Goal: Information Seeking & Learning: Learn about a topic

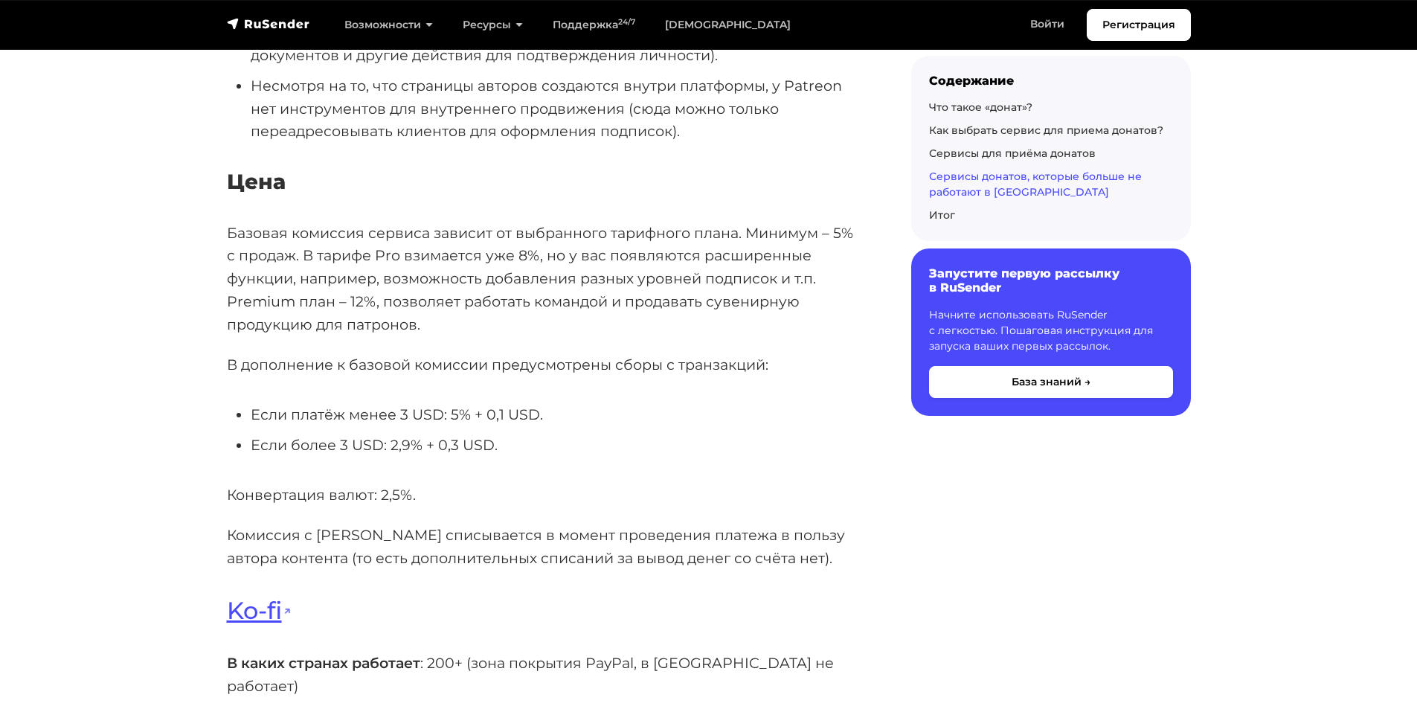
scroll to position [19119, 0]
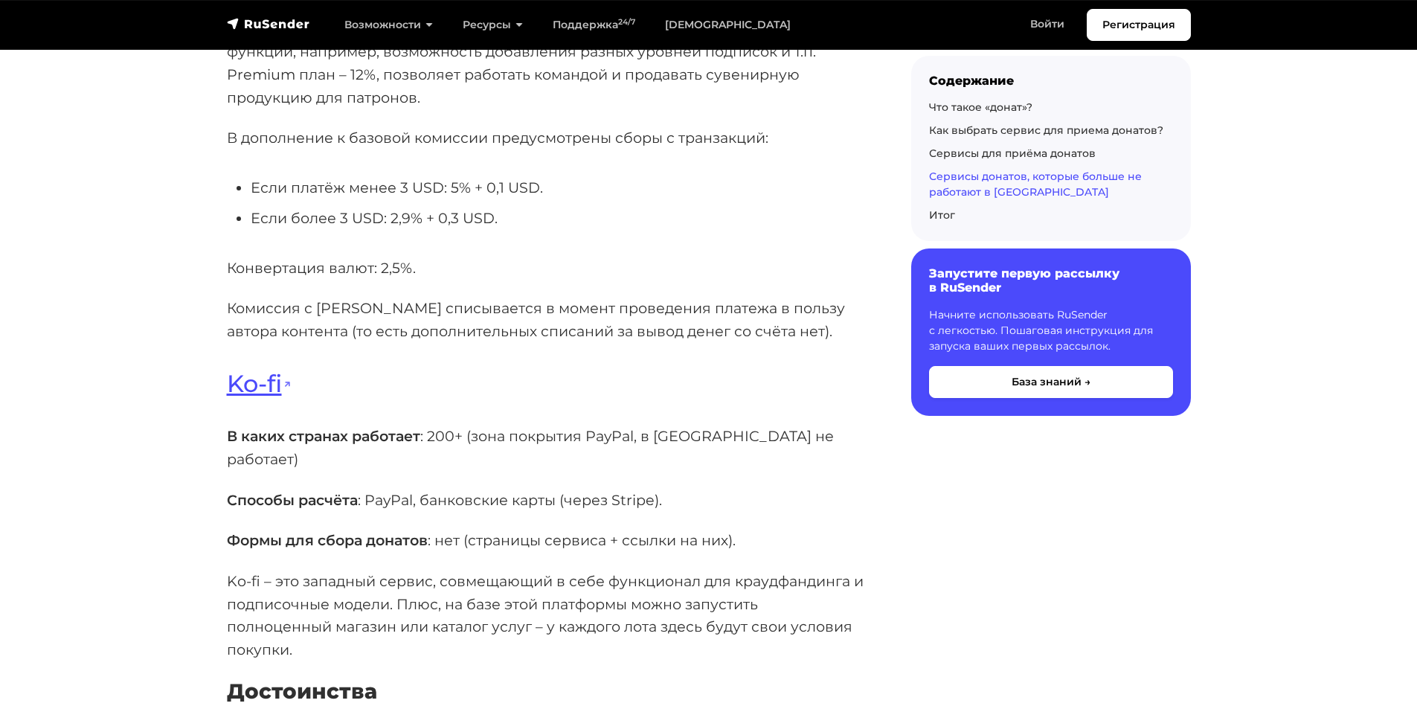
click at [440, 425] on p "В каких странах работает : 200+ (зона покрытия PayPal, в [GEOGRAPHIC_DATA] не р…" at bounding box center [545, 447] width 637 height 45
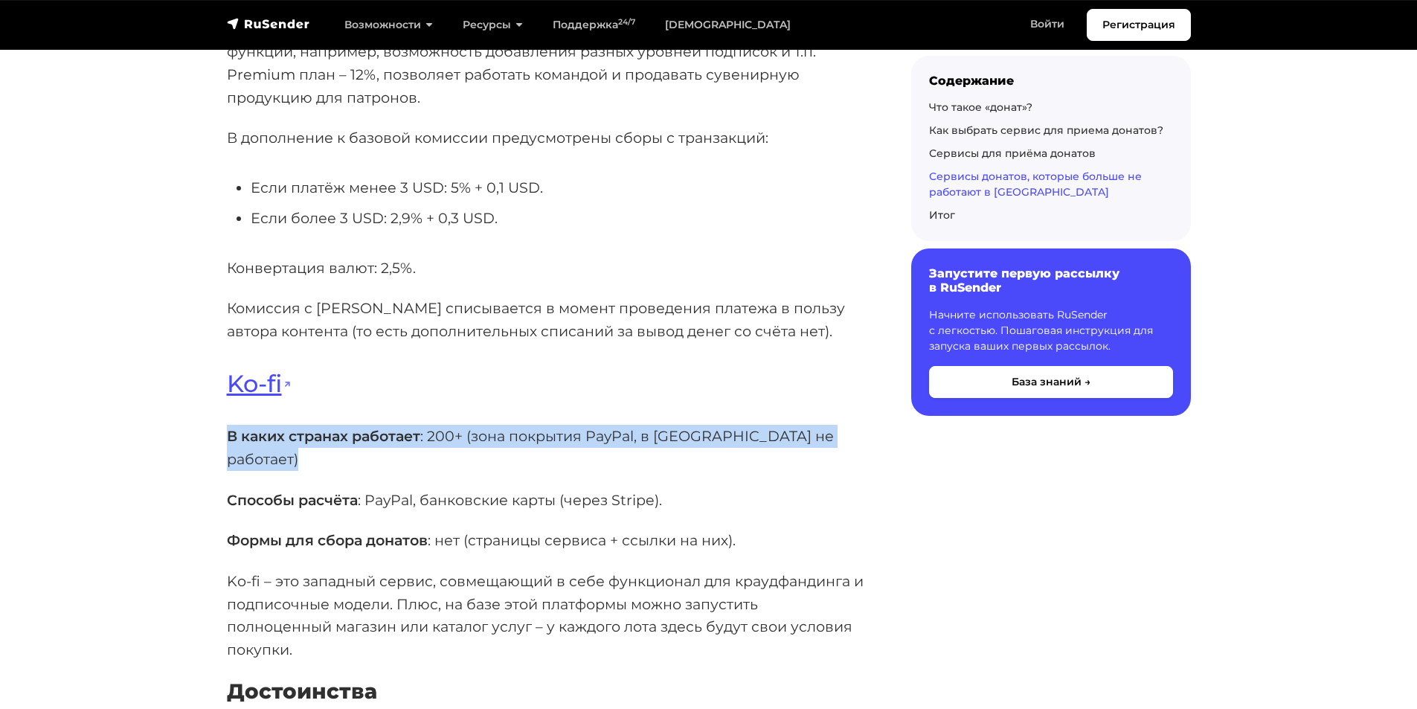
click at [440, 425] on p "В каких странах работает : 200+ (зона покрытия PayPal, в [GEOGRAPHIC_DATA] не р…" at bounding box center [545, 447] width 637 height 45
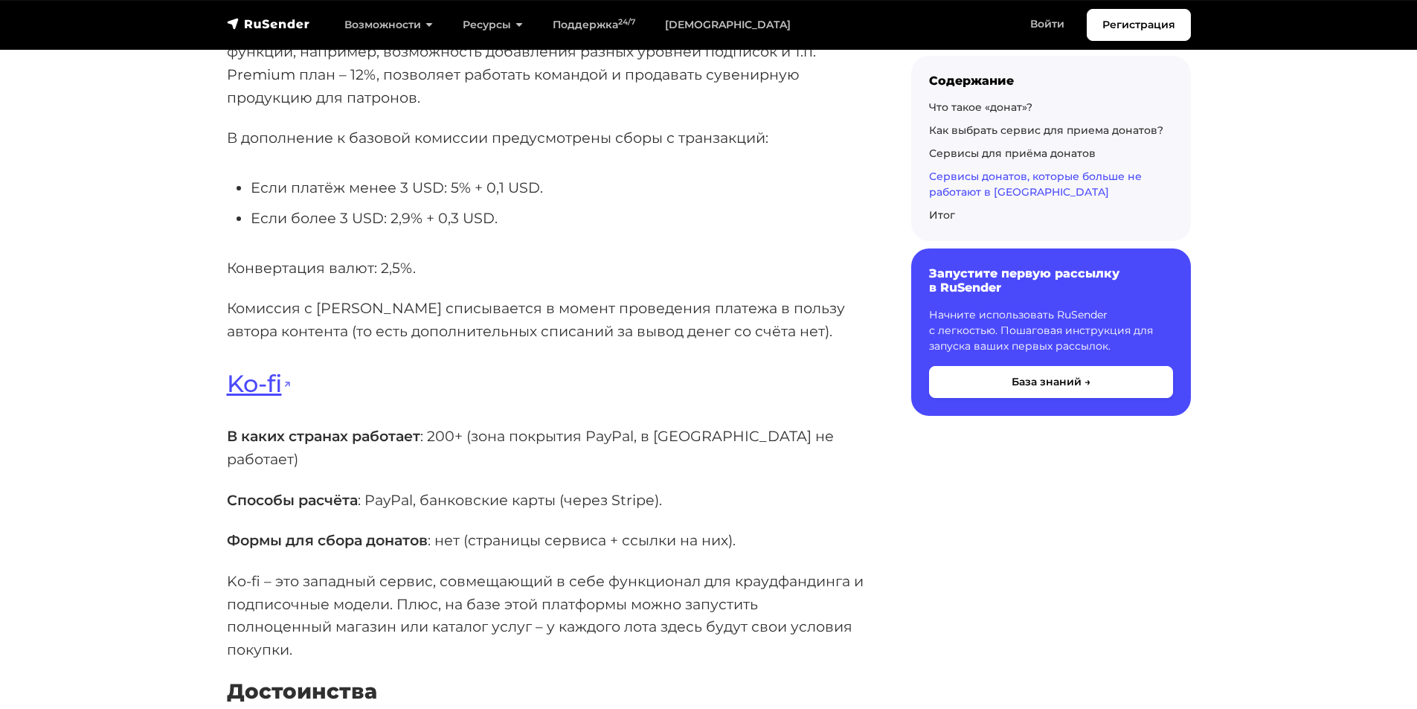
click at [361, 489] on p "Способы расчёта : PayPal, банковские карты (через Stripe)." at bounding box center [545, 500] width 637 height 23
click at [330, 570] on p "Ko-fi – это западный сервис, совмещающий в себе функционал для краудфандинга и …" at bounding box center [545, 616] width 637 height 92
click at [329, 570] on p "Ko-fi – это западный сервис, совмещающий в себе функционал для краудфандинга и …" at bounding box center [545, 616] width 637 height 92
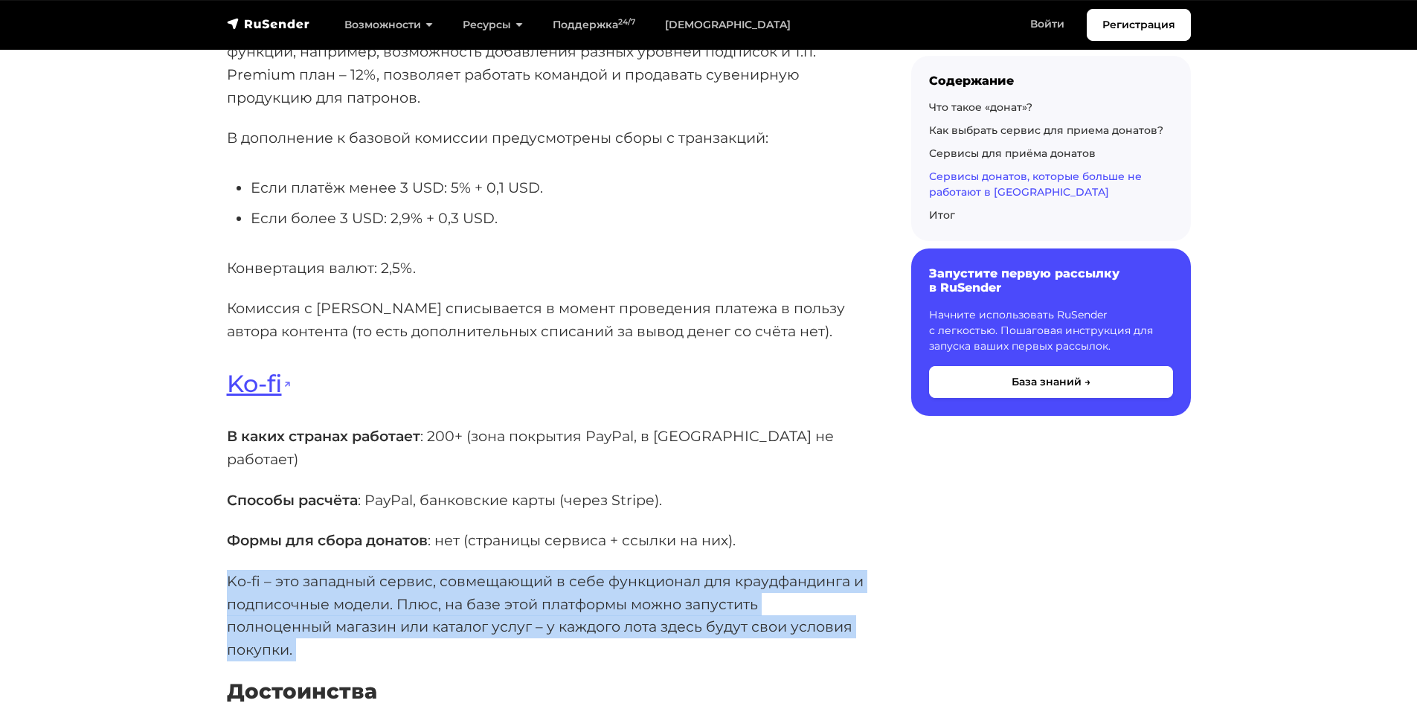
click at [329, 570] on p "Ko-fi – это западный сервис, совмещающий в себе функционал для краудфандинга и …" at bounding box center [545, 616] width 637 height 92
click at [376, 570] on p "Ko-fi – это западный сервис, совмещающий в себе функционал для краудфандинга и …" at bounding box center [545, 616] width 637 height 92
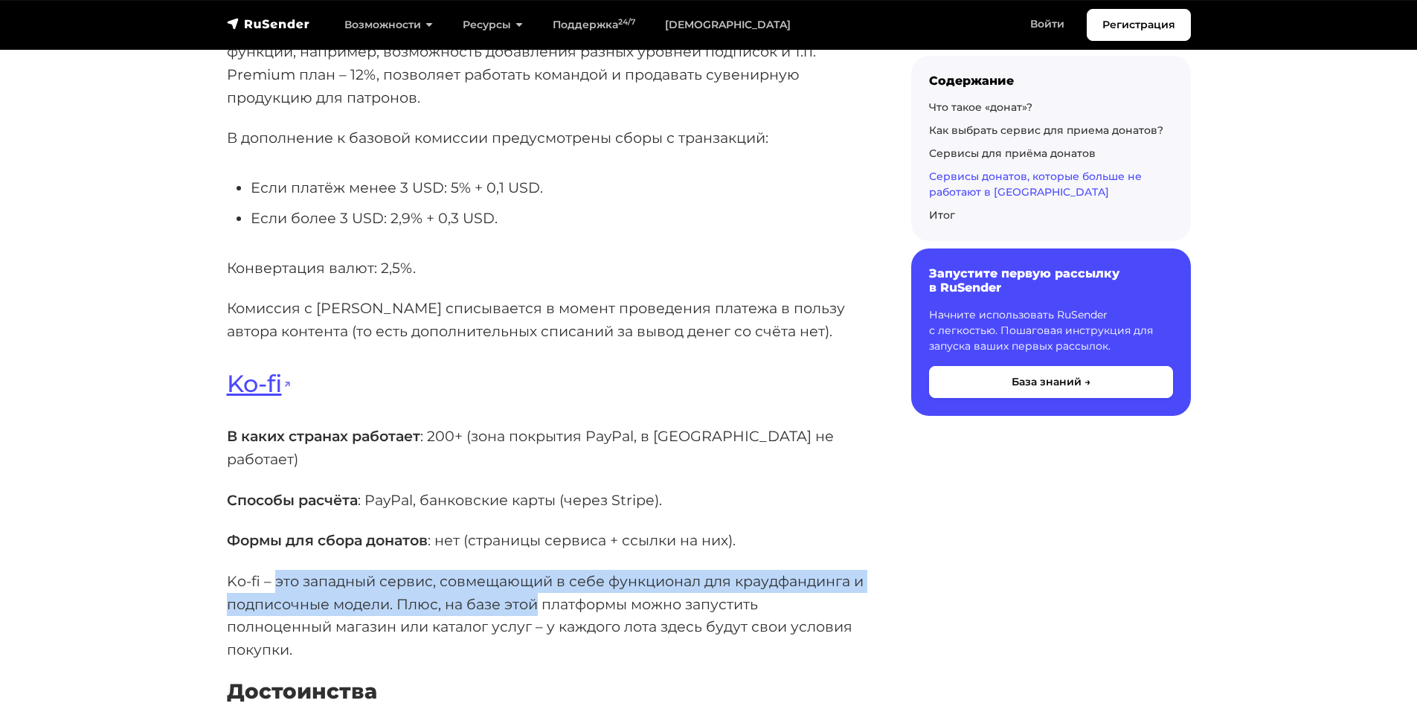
drag, startPoint x: 273, startPoint y: 419, endPoint x: 548, endPoint y: 444, distance: 275.7
click at [548, 570] on p "Ko-fi – это западный сервис, совмещающий в себе функционал для краудфандинга и …" at bounding box center [545, 616] width 637 height 92
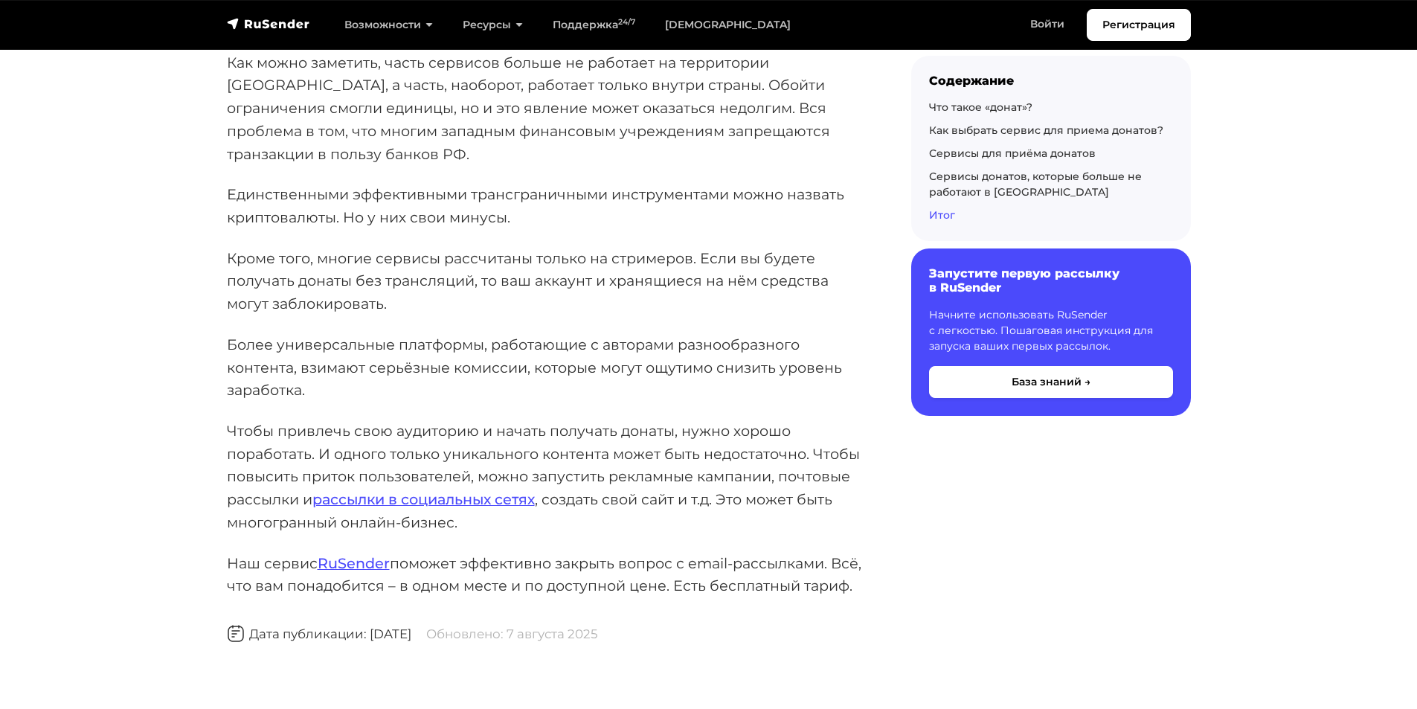
scroll to position [21202, 0]
